Goal: Complete application form

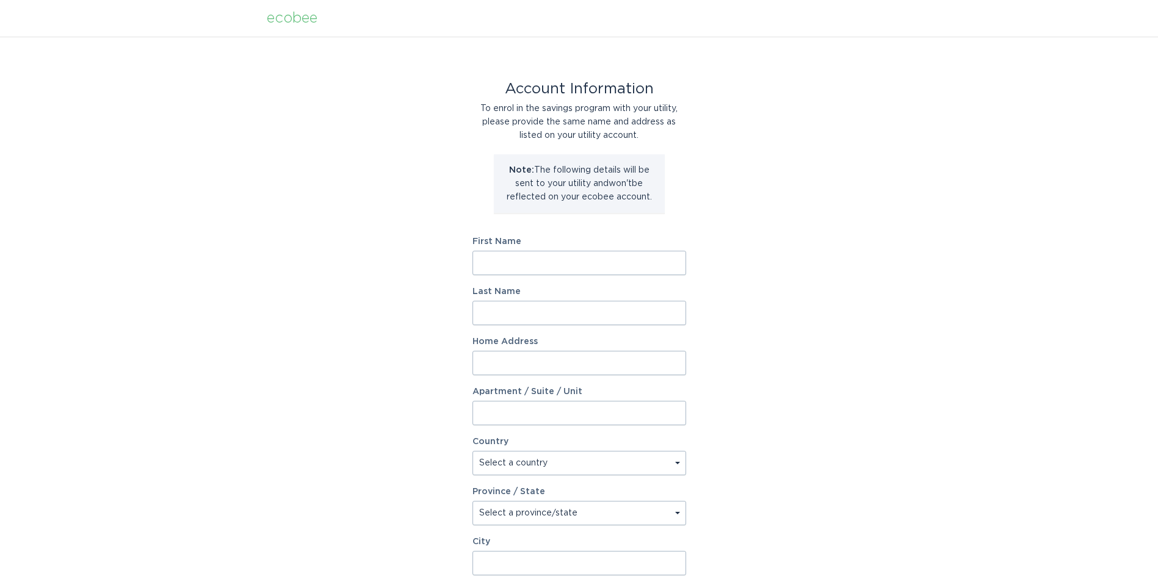
click at [551, 256] on input "First Name" at bounding box center [580, 263] width 214 height 24
type input "[PERSON_NAME]"
type input "[STREET_ADDRESS][PERSON_NAME]"
select select "US"
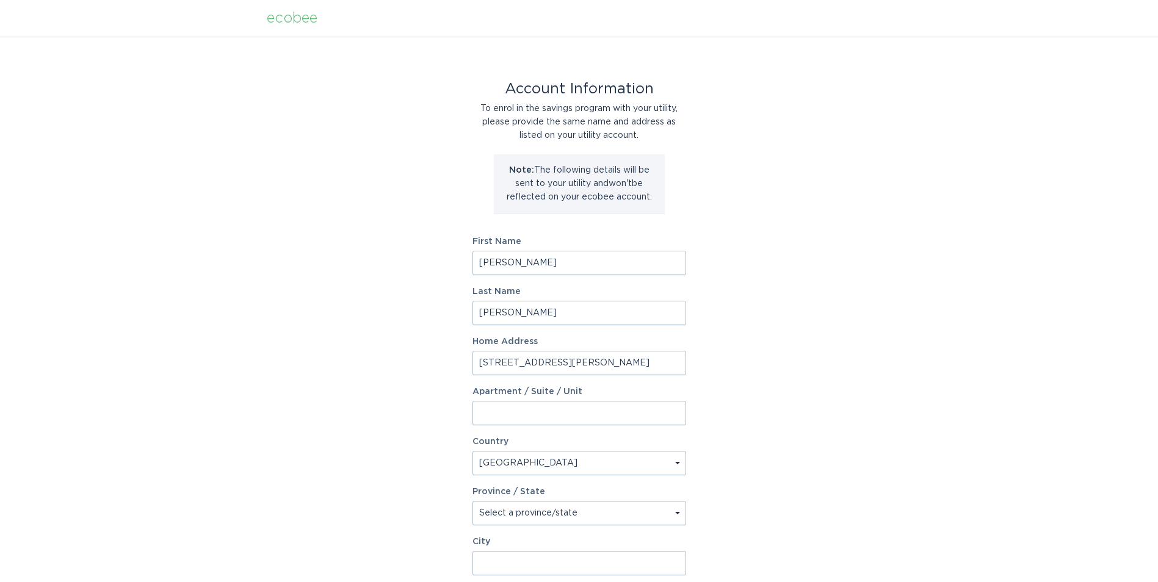
type input "[PERSON_NAME], [GEOGRAPHIC_DATA]"
type input "28464"
select select "NC"
type input "[PERSON_NAME]"
click at [488, 364] on input "[STREET_ADDRESS][PERSON_NAME]" at bounding box center [580, 363] width 214 height 24
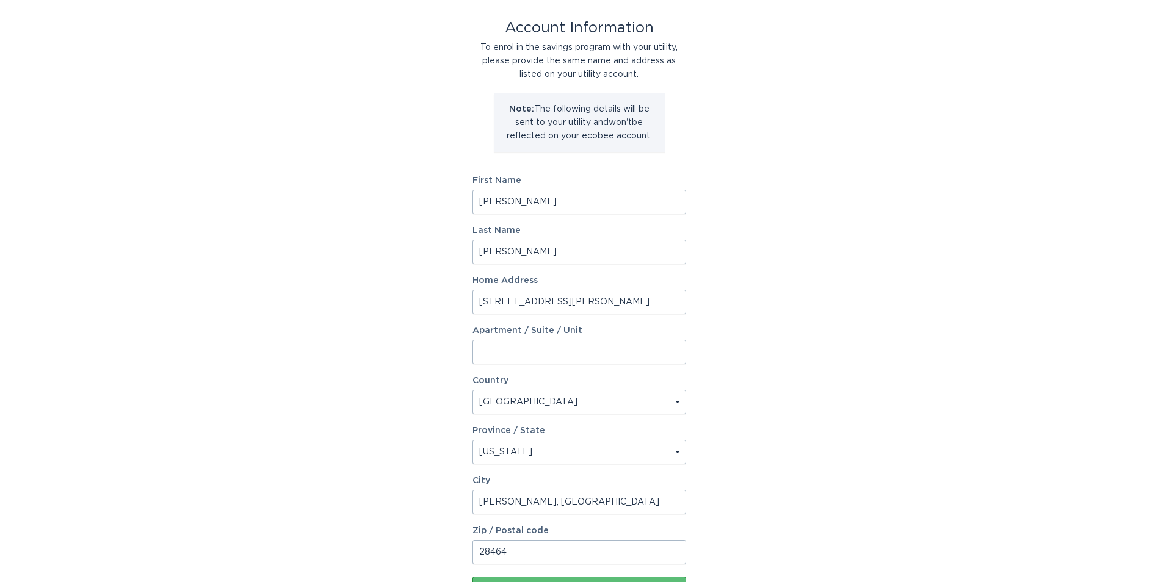
scroll to position [122, 0]
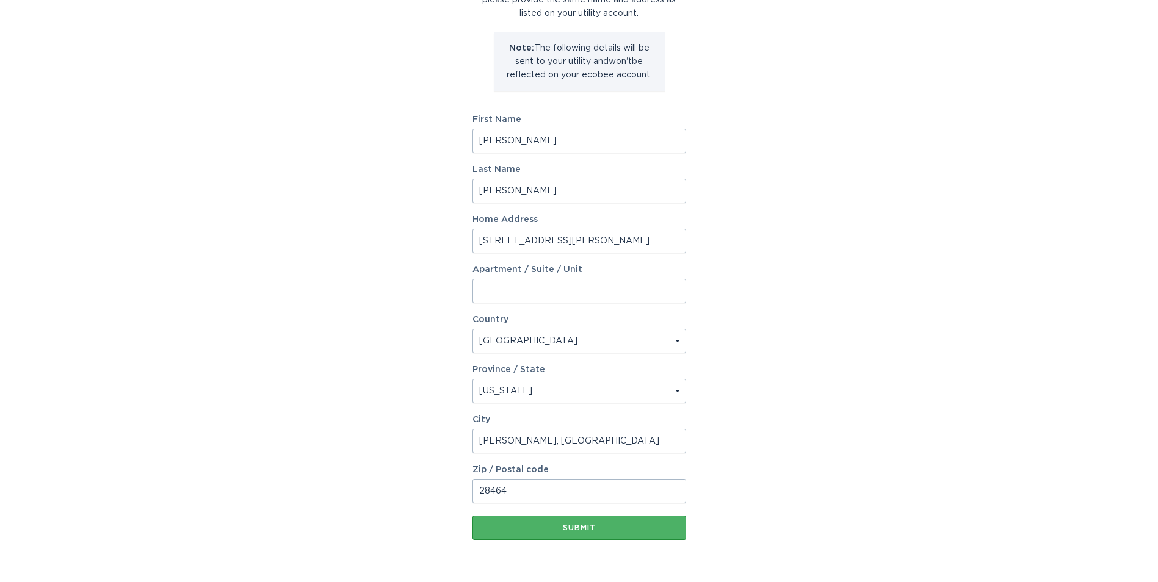
type input "[STREET_ADDRESS][PERSON_NAME]"
click at [604, 531] on div "Submit" at bounding box center [579, 527] width 201 height 7
